Goal: Transaction & Acquisition: Subscribe to service/newsletter

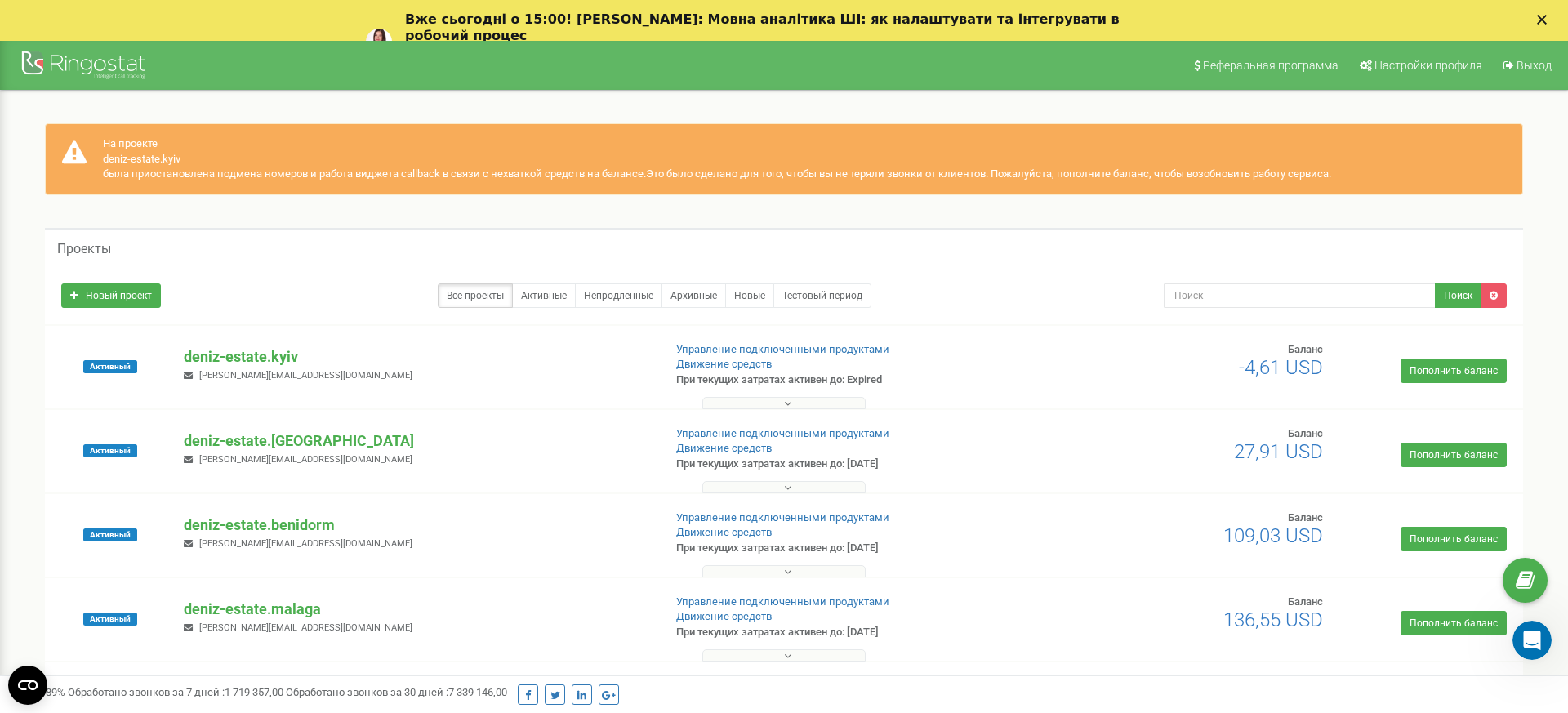
scroll to position [30, 0]
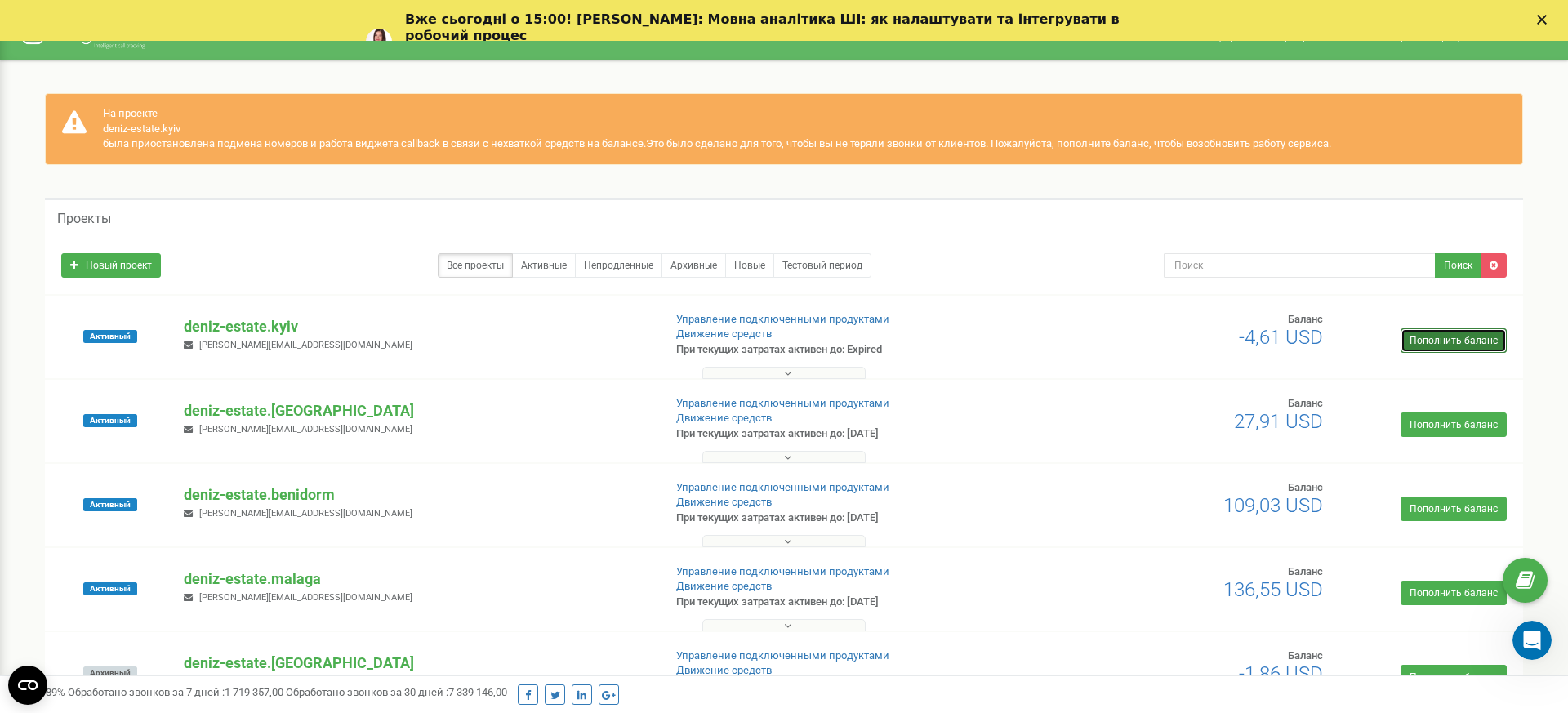
click at [1455, 344] on link "Пополнить баланс" at bounding box center [1453, 340] width 106 height 24
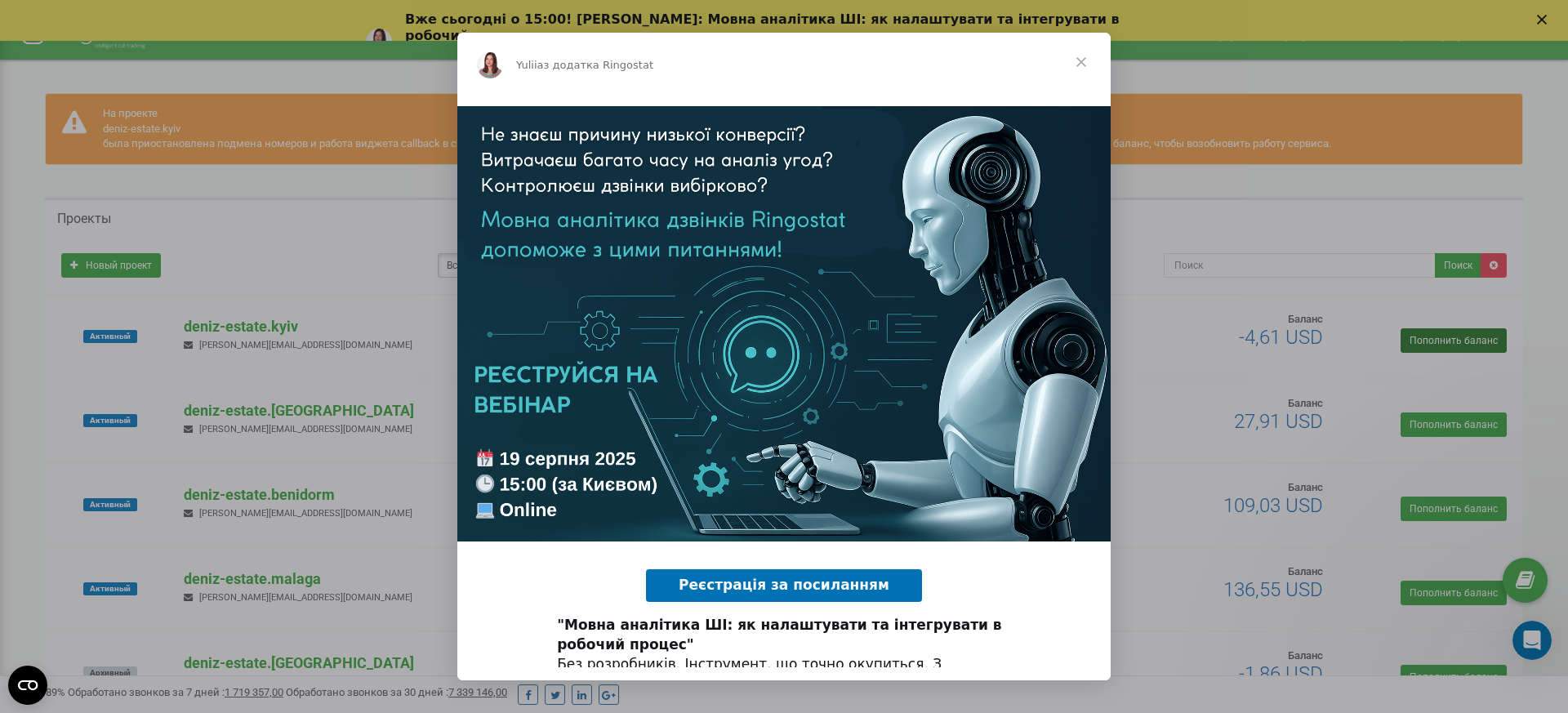
scroll to position [0, 0]
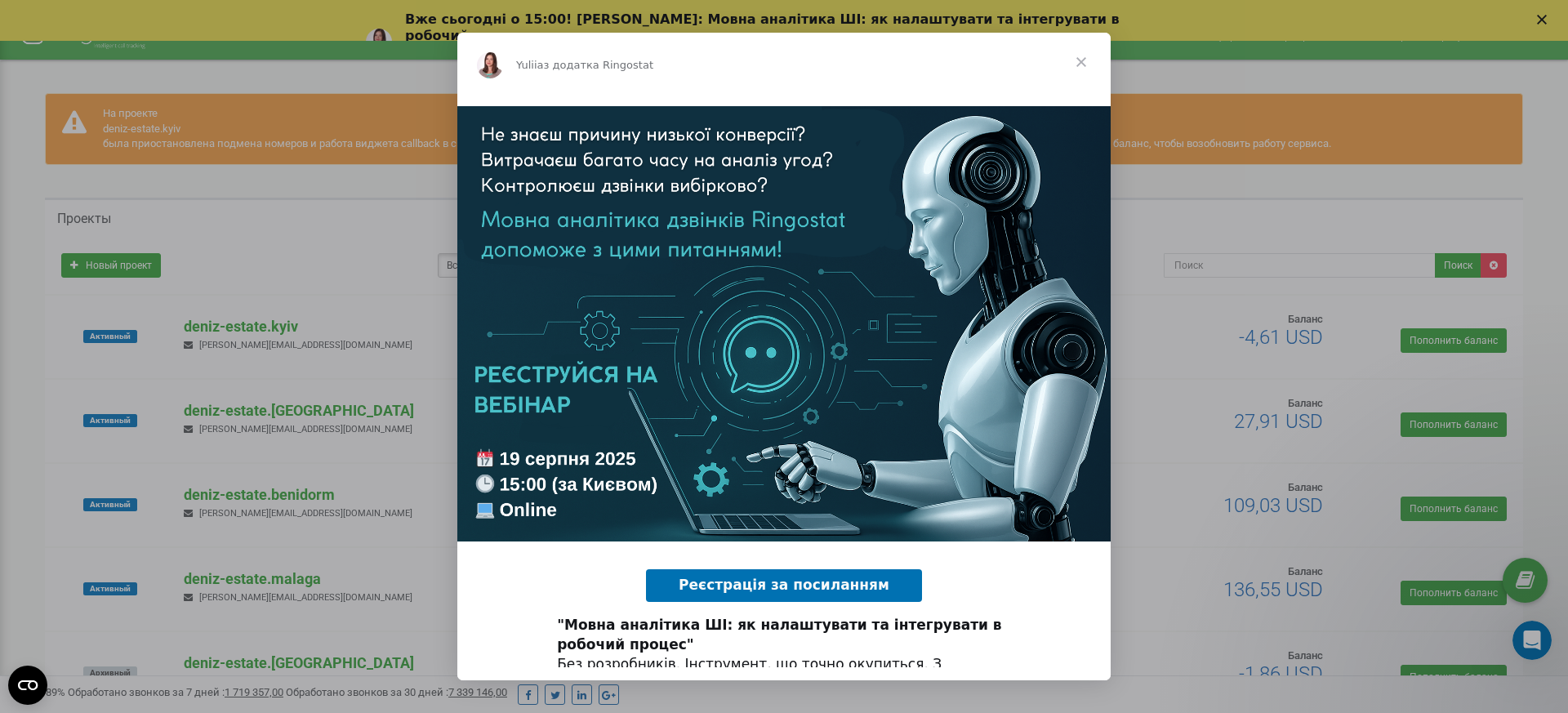
click at [1081, 60] on span "Закрити" at bounding box center [1080, 62] width 59 height 59
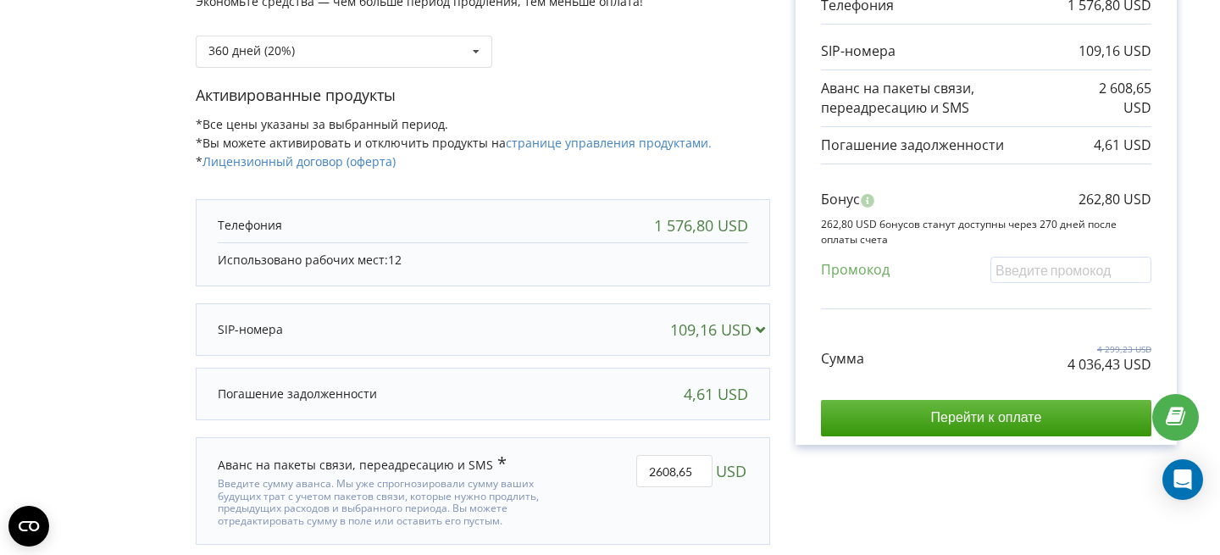
scroll to position [173, 0]
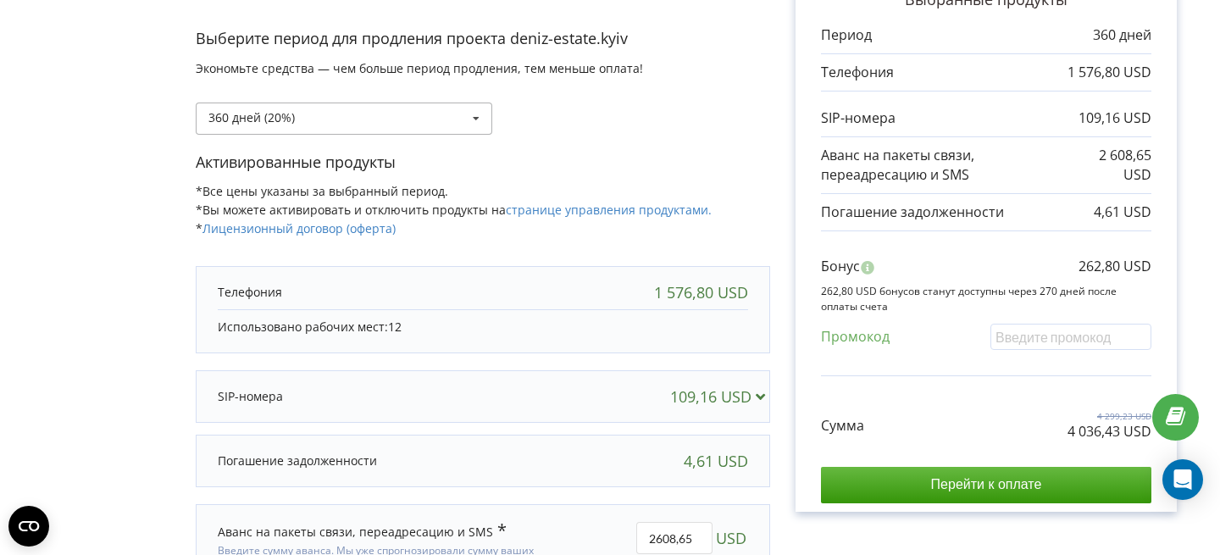
drag, startPoint x: 319, startPoint y: 142, endPoint x: 344, endPoint y: 127, distance: 28.9
click at [321, 142] on div "Выберите период для продления проекта deniz-estate.kyiv Экономьте средства — че…" at bounding box center [483, 90] width 574 height 124
click at [345, 126] on div "360 дней (20%) Пополнить баланс без периода 360 дней (20%)" at bounding box center [344, 119] width 297 height 32
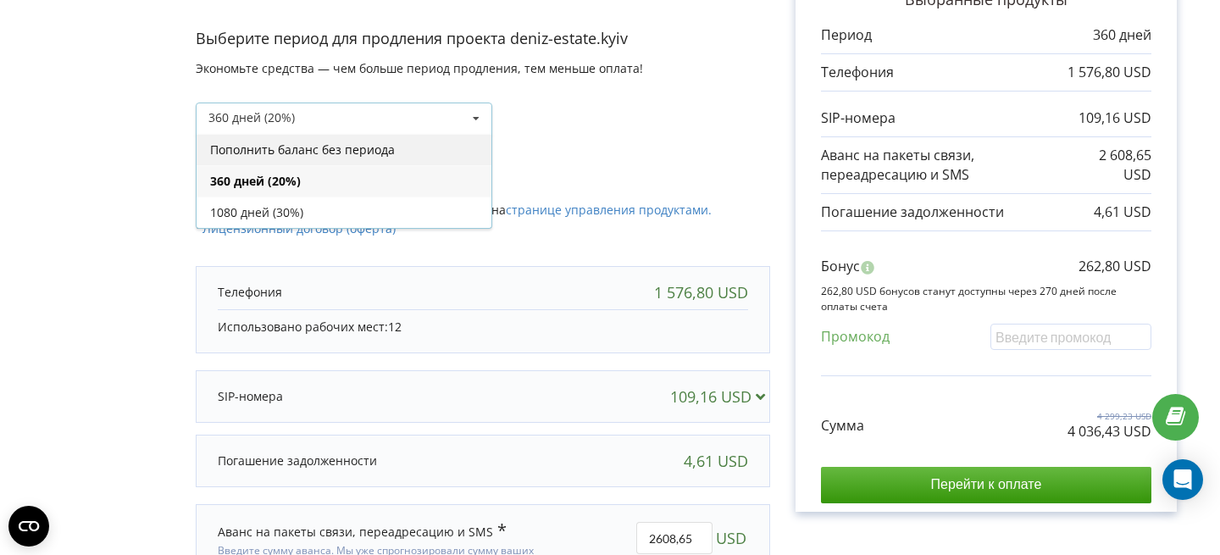
click at [324, 148] on div "Пополнить баланс без периода" at bounding box center [344, 149] width 295 height 31
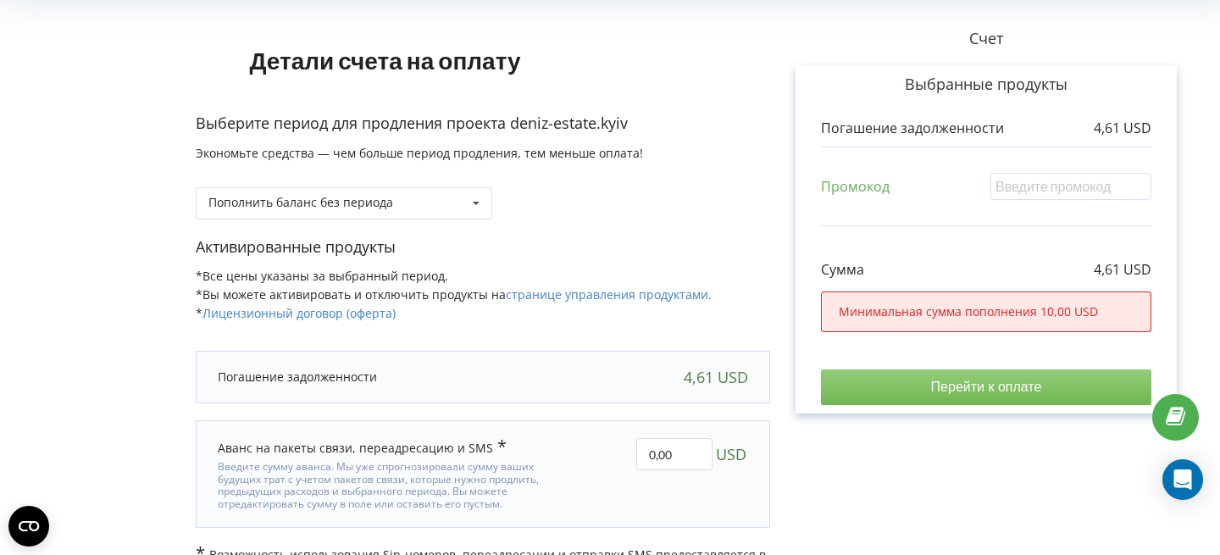
scroll to position [128, 0]
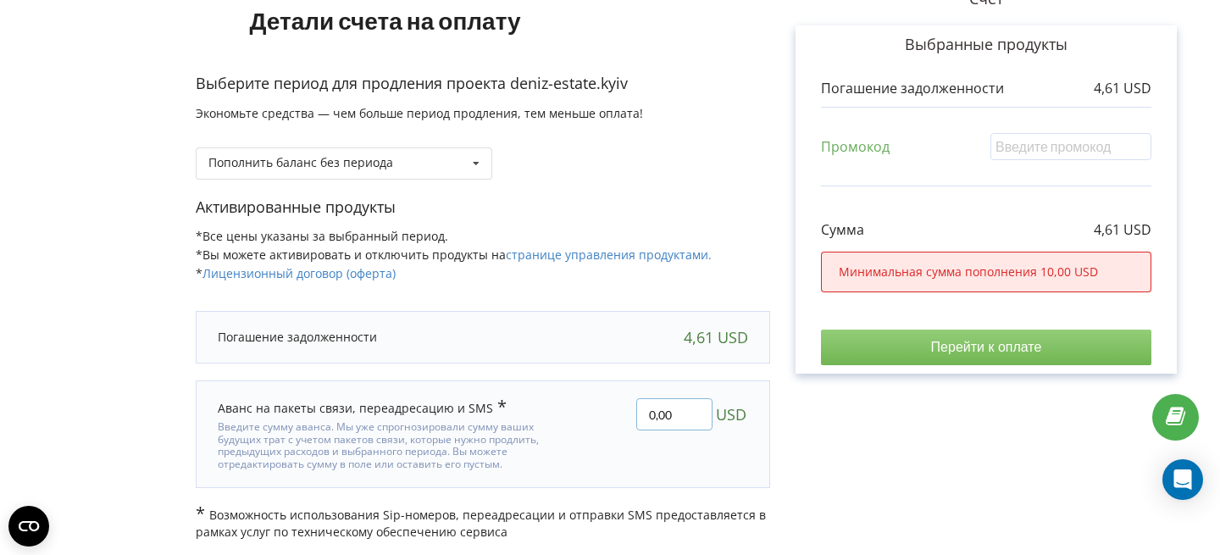
click at [662, 405] on input "0,00" at bounding box center [674, 414] width 76 height 32
type input "300"
click at [855, 433] on div "Детали счета на оплату Выберите период для продления проекта deniz-estate.kyiv …" at bounding box center [610, 252] width 1184 height 578
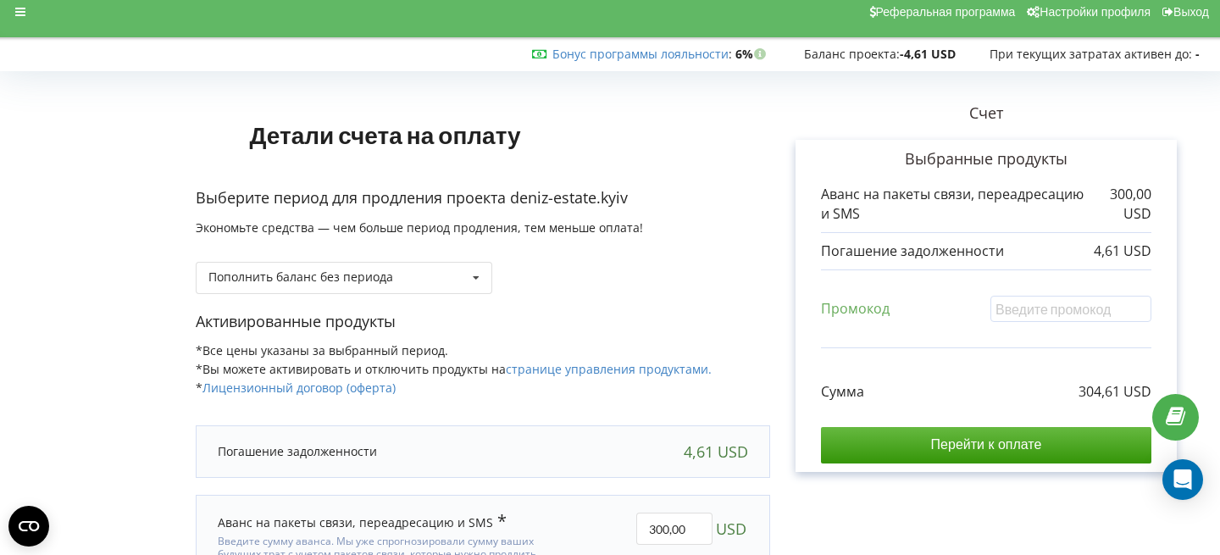
scroll to position [0, 0]
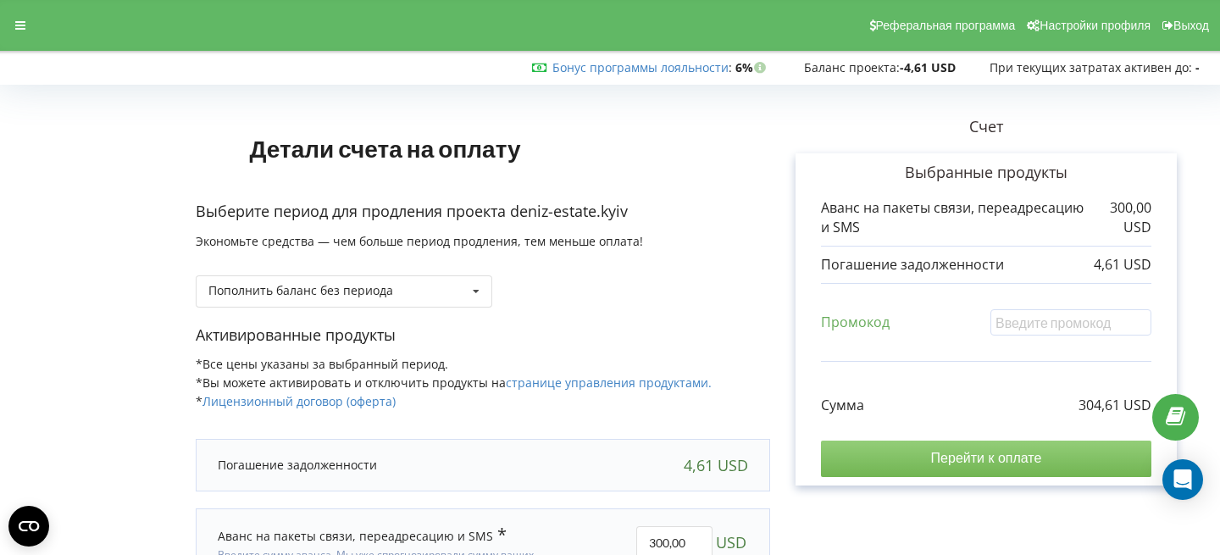
click at [878, 458] on input "Перейти к оплате" at bounding box center [986, 459] width 330 height 36
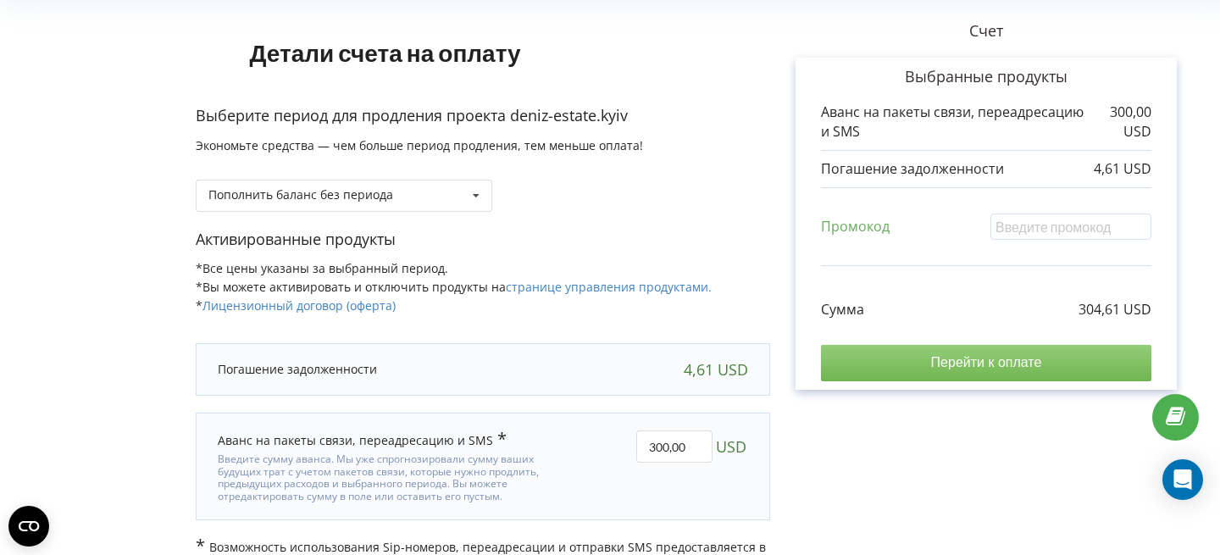
scroll to position [128, 0]
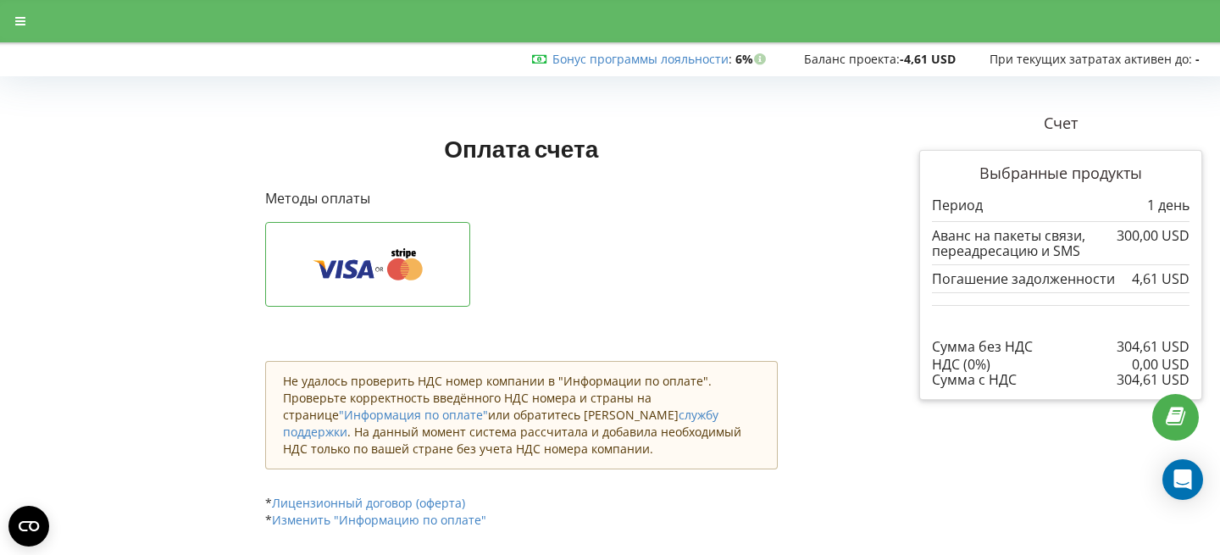
scroll to position [17, 0]
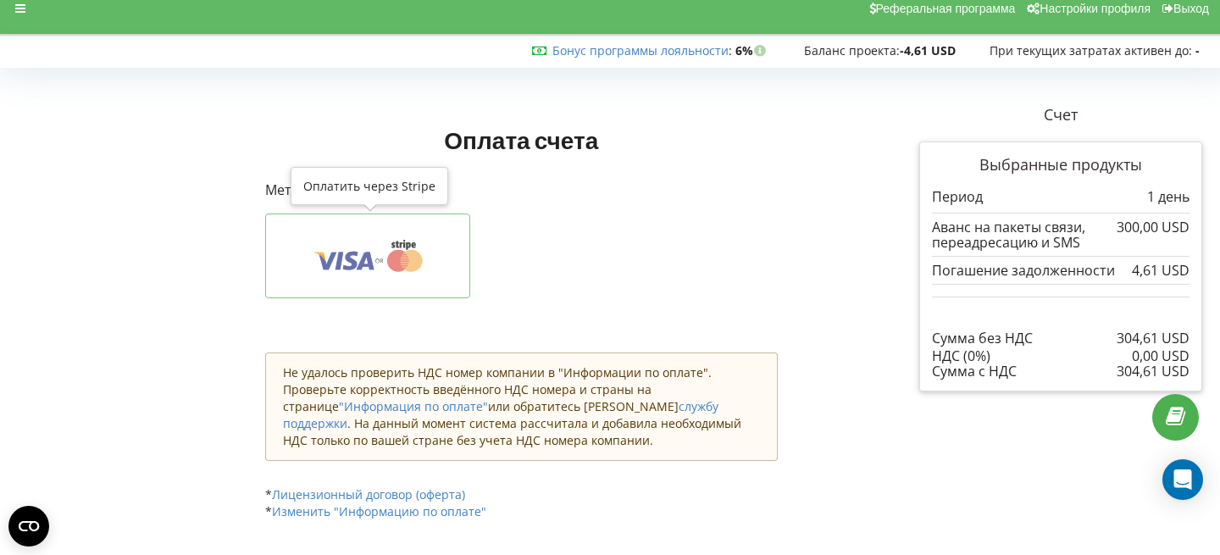
click at [334, 270] on icon at bounding box center [367, 256] width 152 height 32
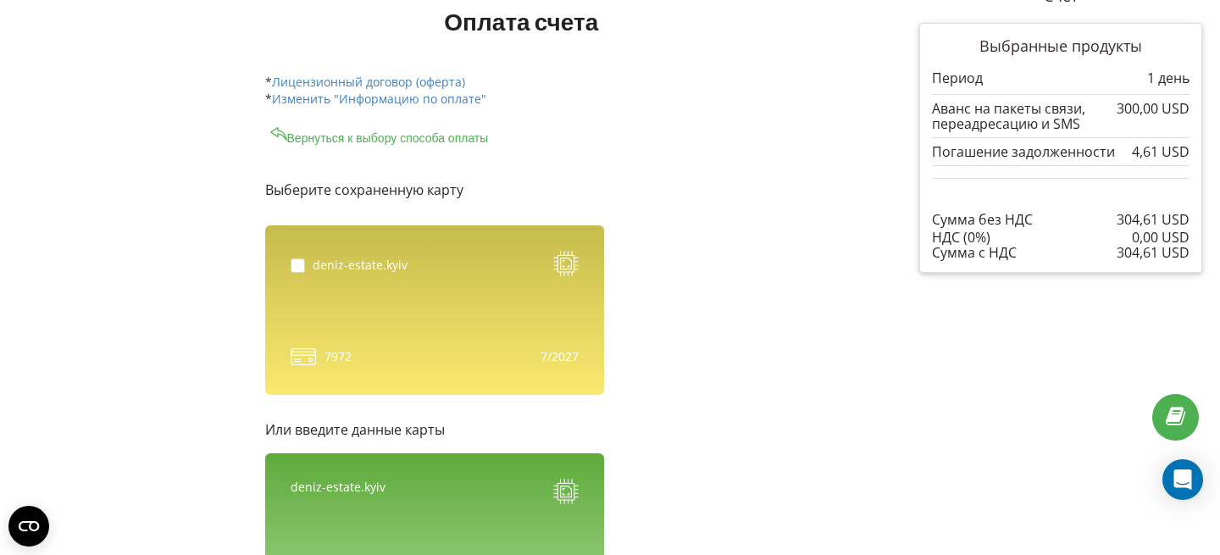
scroll to position [137, 0]
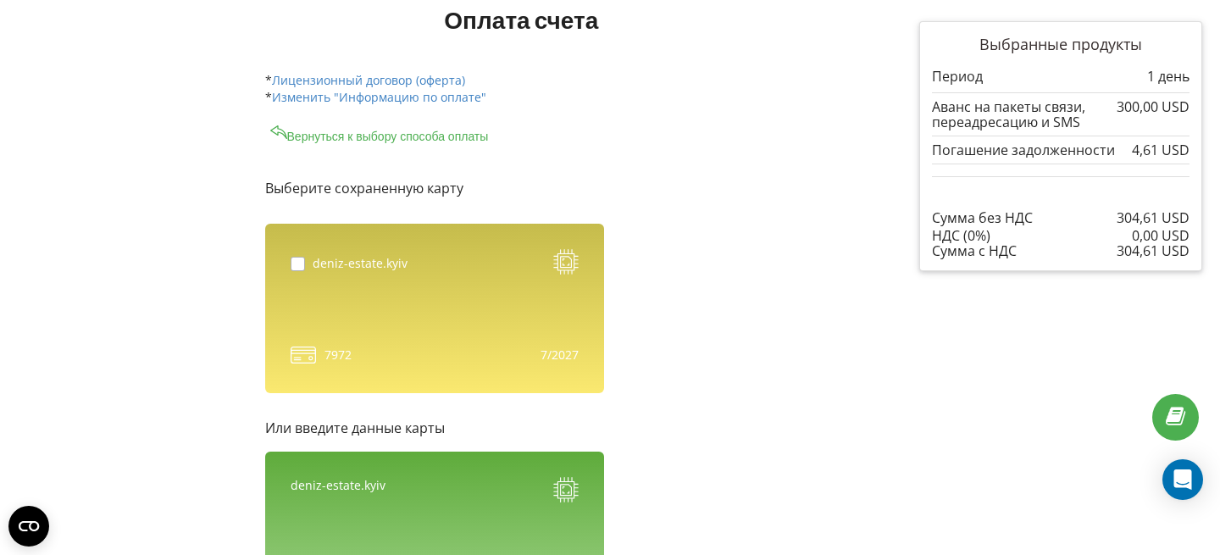
click at [297, 257] on label at bounding box center [302, 257] width 22 height 0
checkbox input "true"
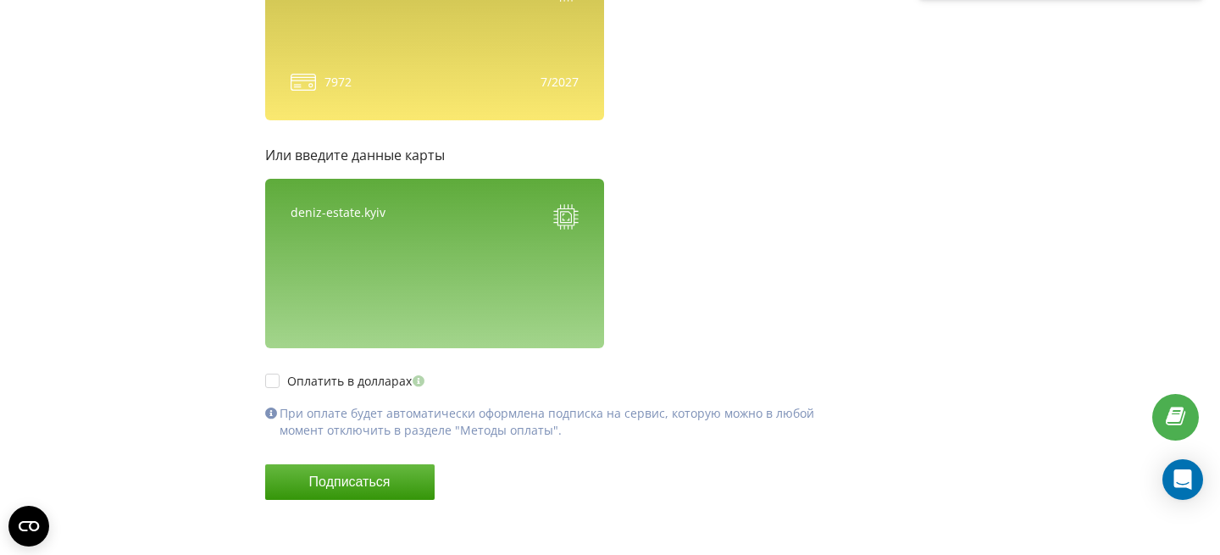
scroll to position [423, 0]
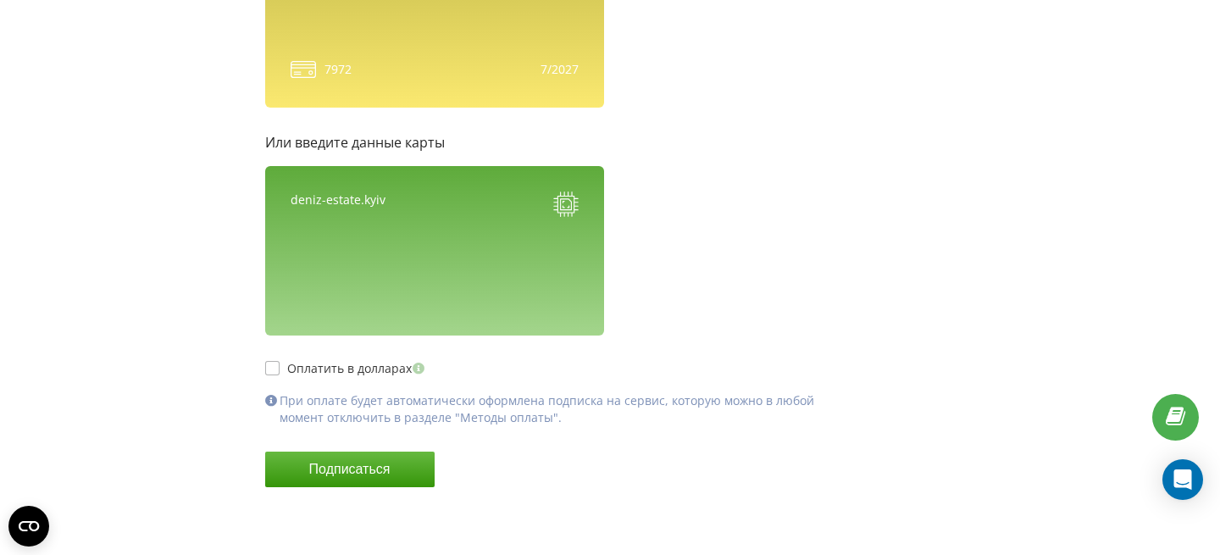
click at [268, 368] on label "Оплатить в долларах" at bounding box center [347, 368] width 164 height 14
checkbox input "true"
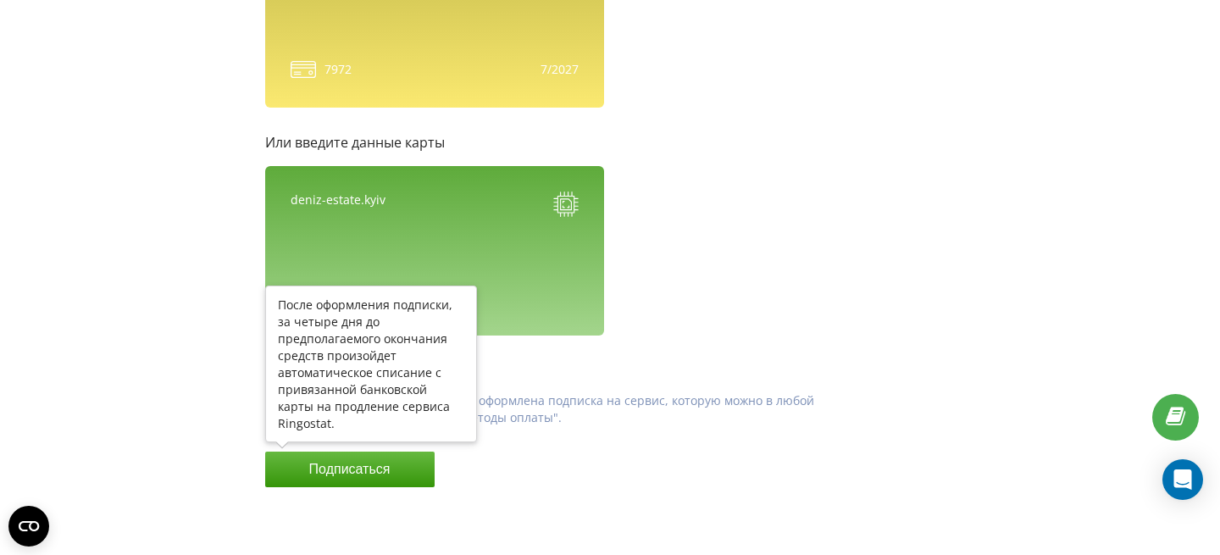
click at [352, 469] on button "Подписаться" at bounding box center [349, 470] width 169 height 36
